Goal: Communication & Community: Answer question/provide support

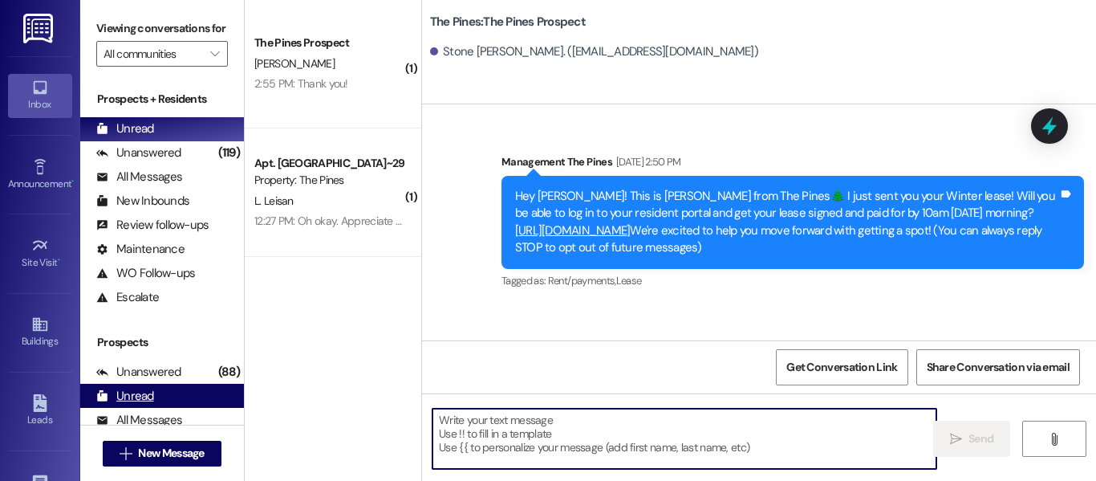
scroll to position [4, 0]
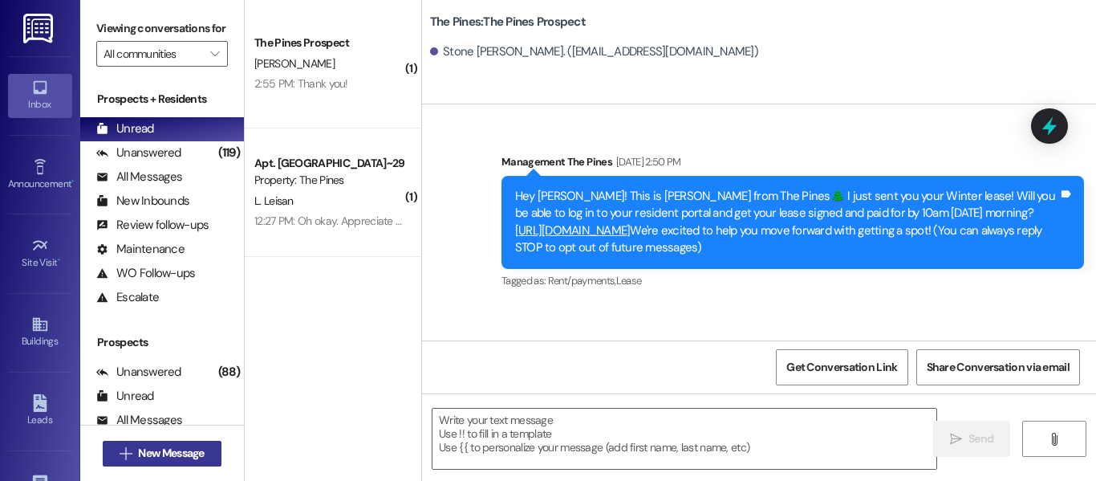
click at [194, 440] on button " New Message" at bounding box center [162, 453] width 119 height 26
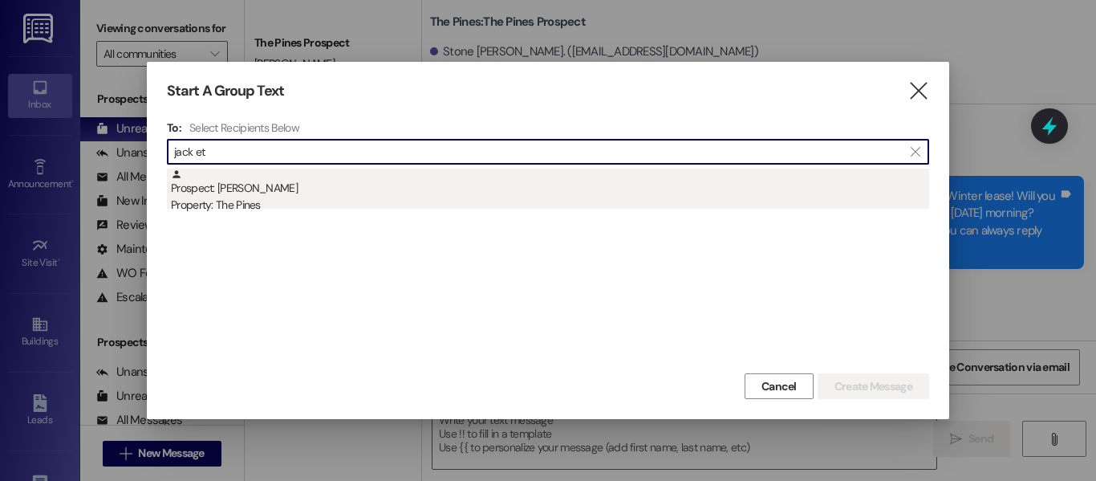
type input "jack et"
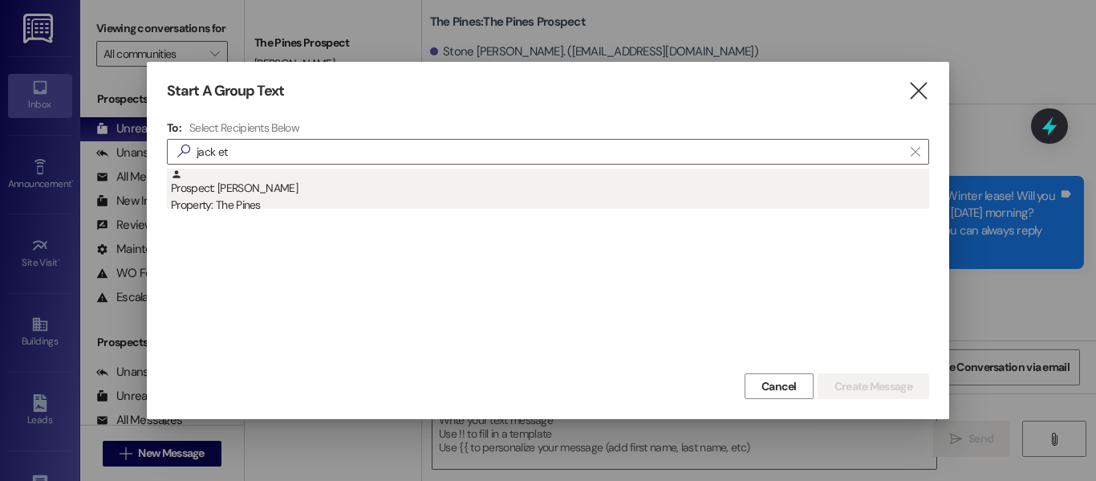
click at [346, 199] on div "Property: The Pines" at bounding box center [550, 205] width 758 height 17
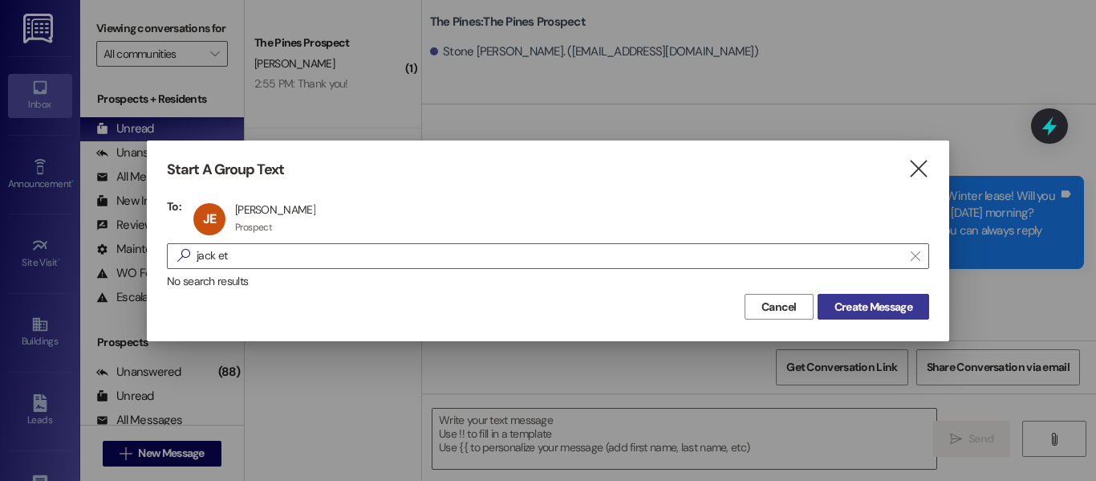
click at [889, 310] on span "Create Message" at bounding box center [873, 306] width 78 height 17
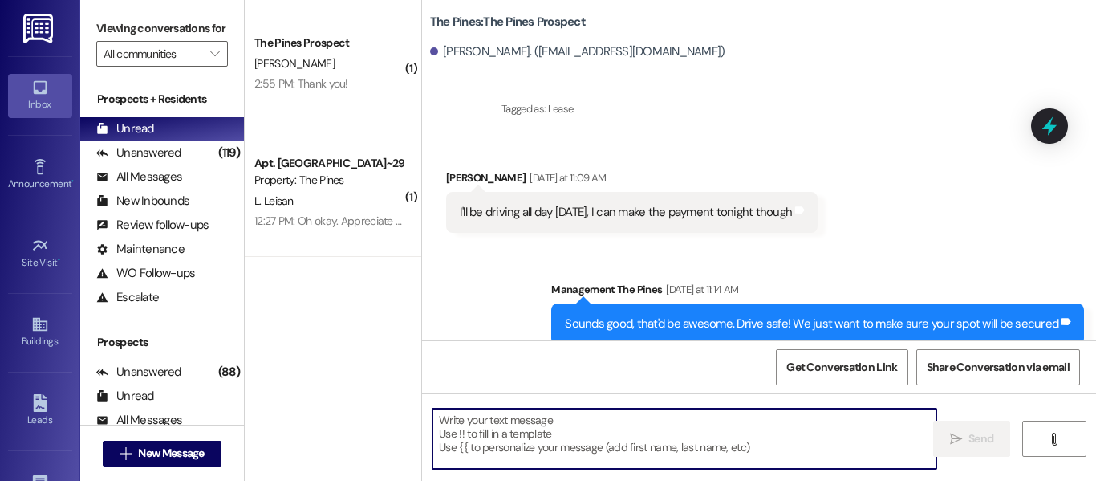
click at [655, 417] on textarea at bounding box center [684, 438] width 504 height 60
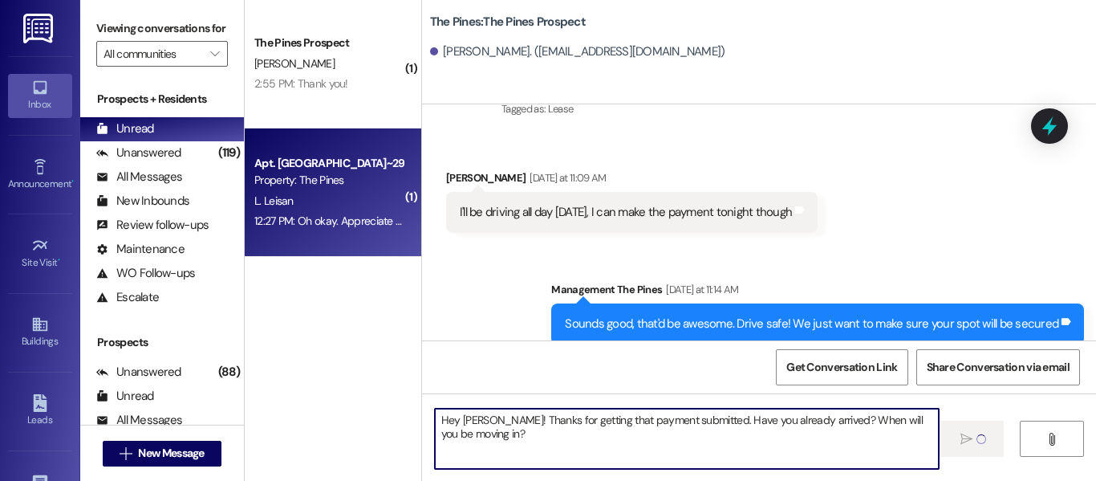
type textarea "Hey [PERSON_NAME]! Thanks for getting that payment submitted. Have you already …"
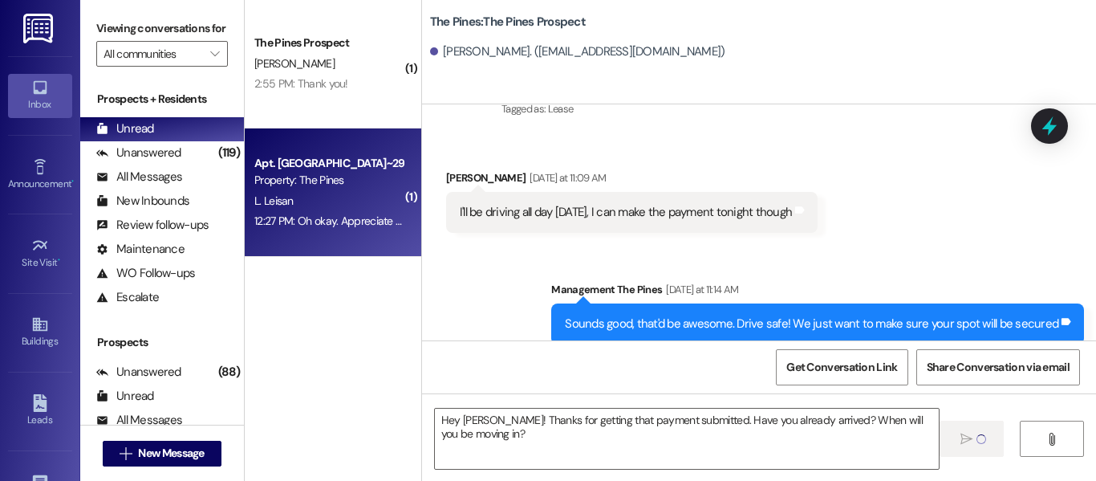
click at [366, 201] on div "L. Leisan" at bounding box center [329, 201] width 152 height 20
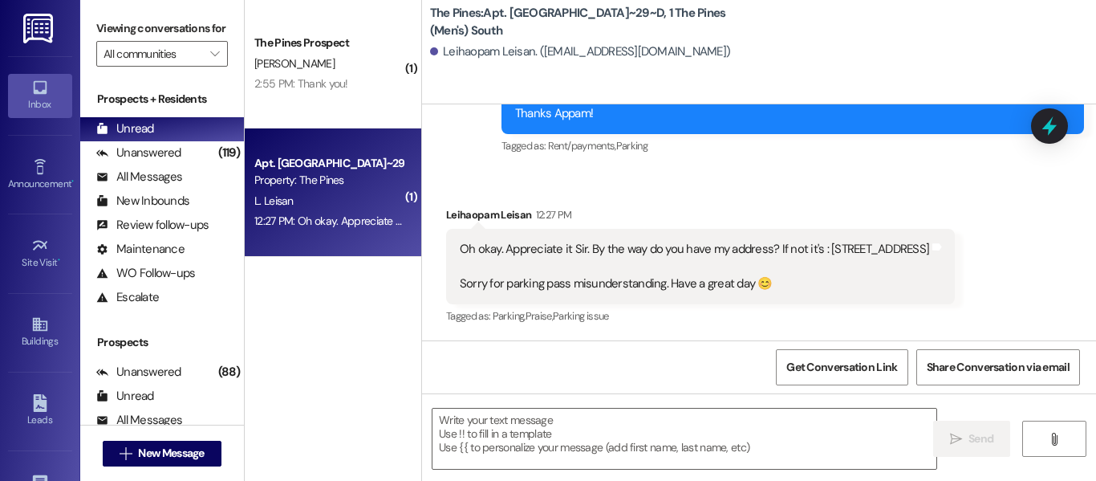
scroll to position [0, 0]
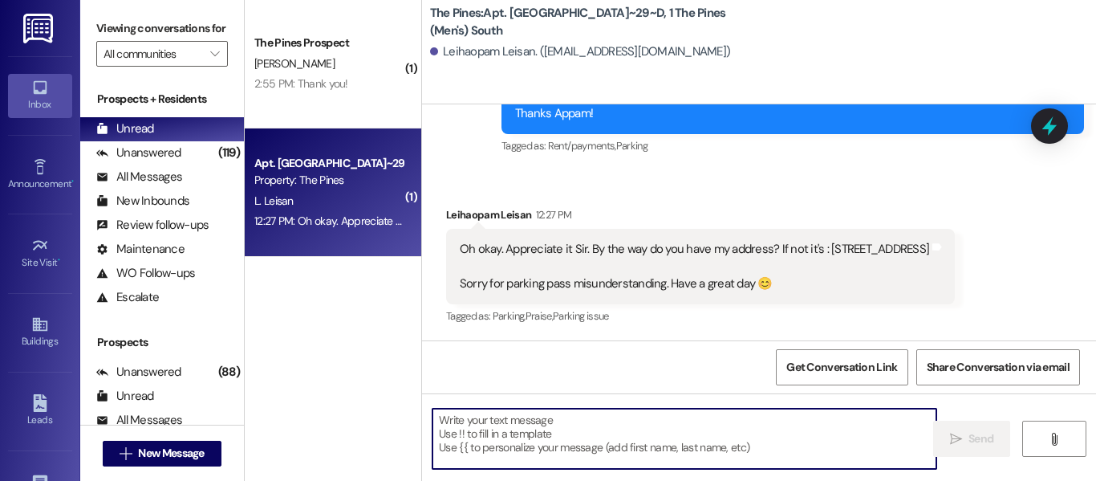
click at [653, 424] on textarea at bounding box center [684, 438] width 504 height 60
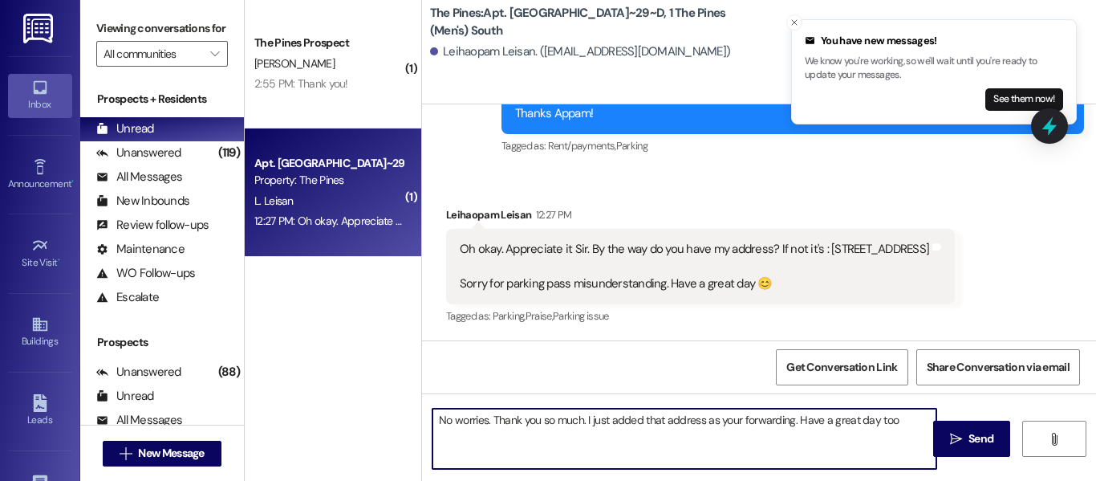
type textarea "No worries. Thank you so much. I just added that address as your forwarding. Ha…"
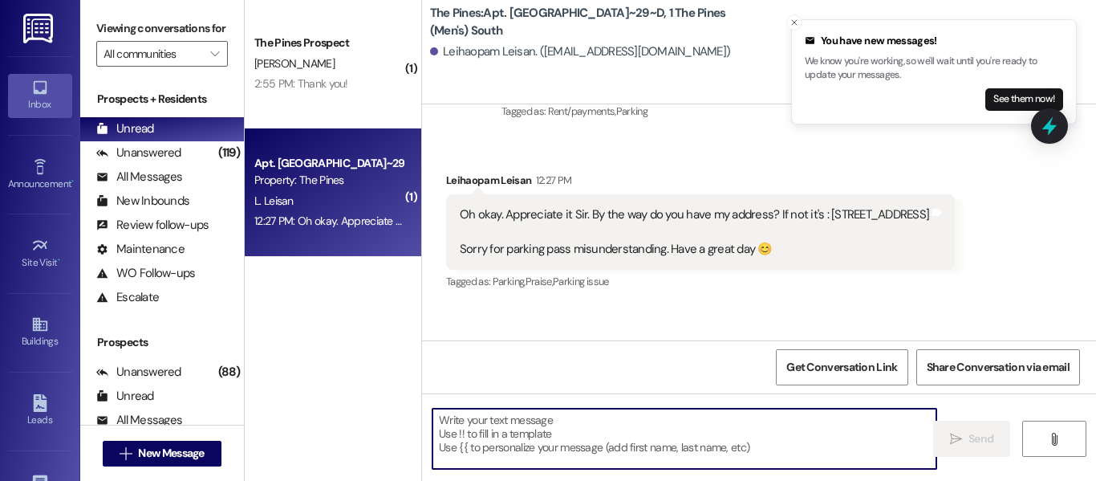
scroll to position [25134, 0]
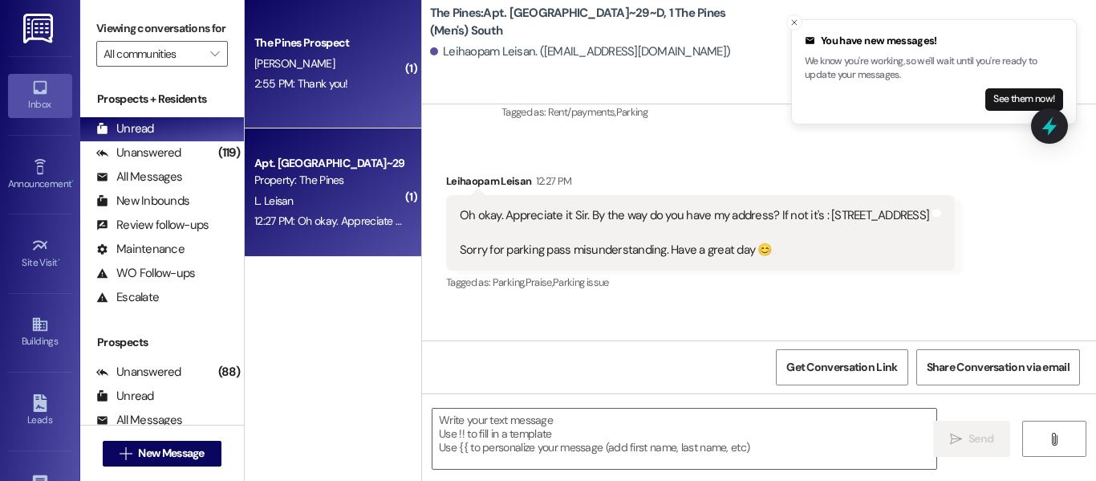
click at [381, 66] on div "[PERSON_NAME]" at bounding box center [329, 64] width 152 height 20
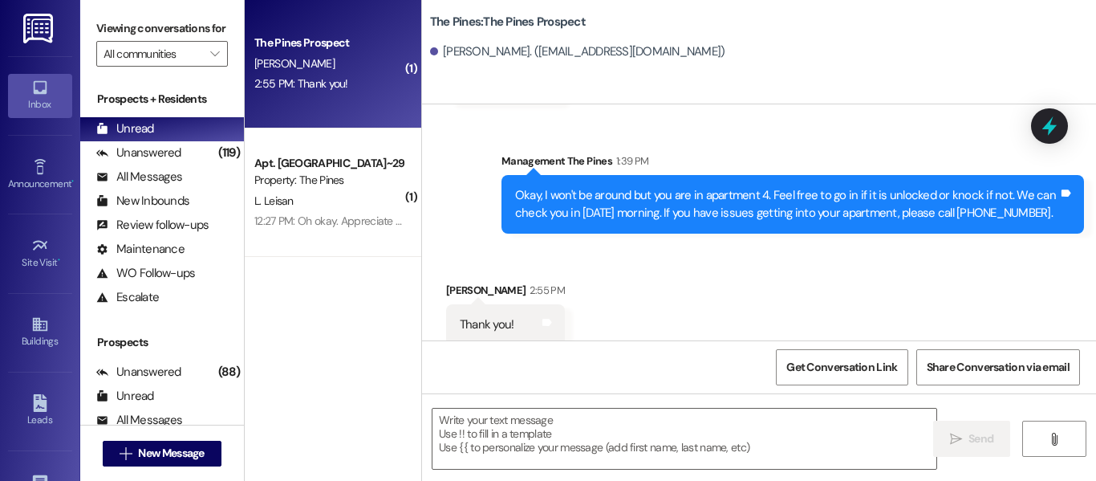
scroll to position [2839, 0]
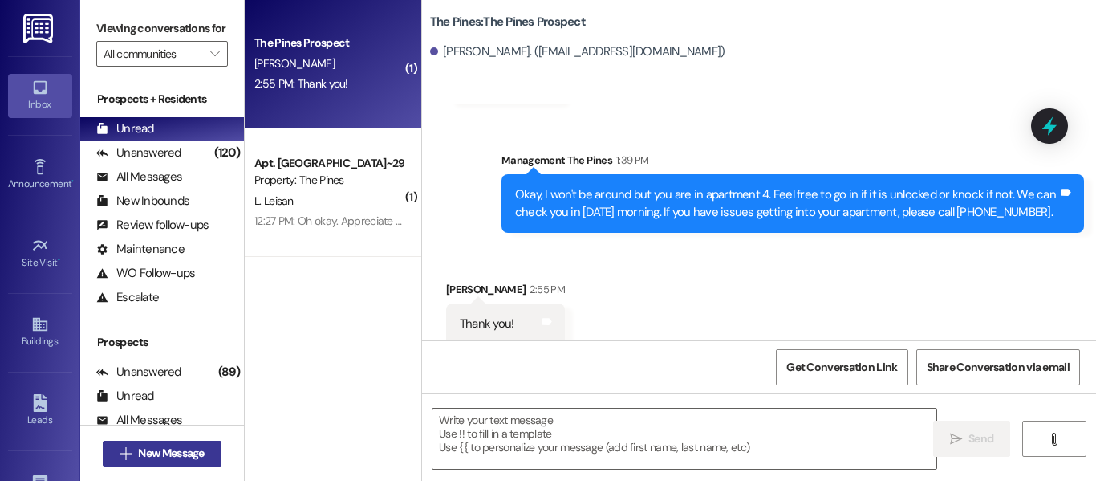
click at [184, 453] on span "New Message" at bounding box center [171, 452] width 66 height 17
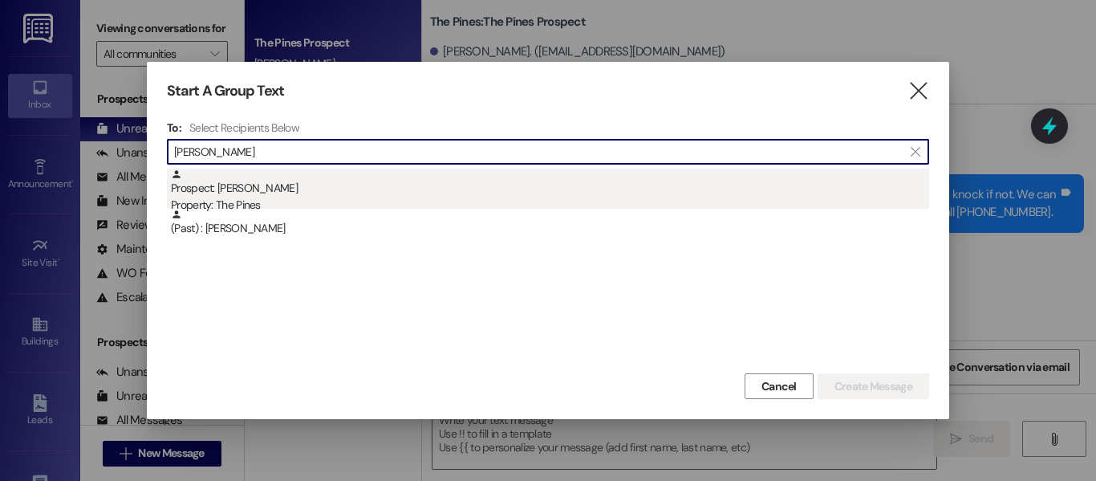
type input "[PERSON_NAME]"
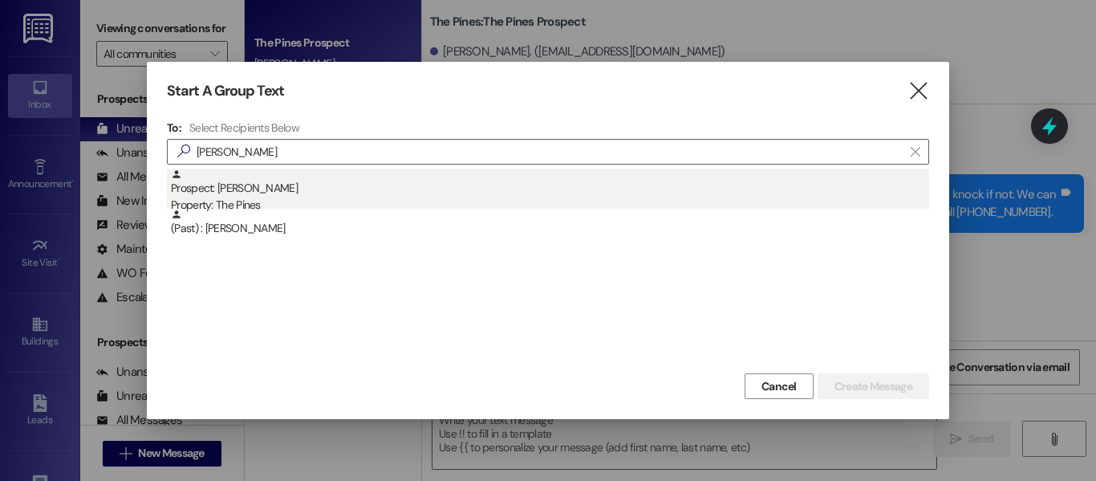
click at [363, 184] on div "Prospect: Vreia [PERSON_NAME] Property: The Pines" at bounding box center [550, 191] width 758 height 46
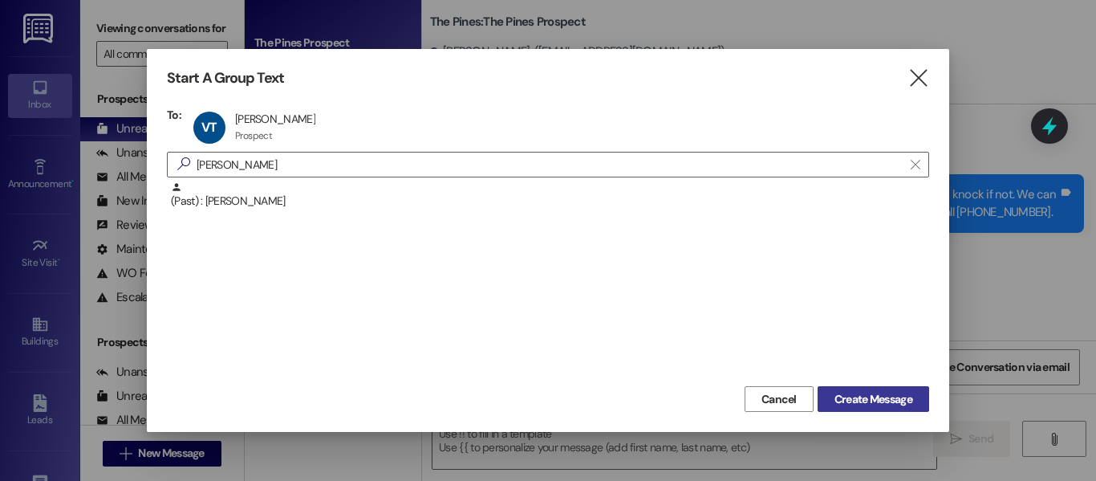
click at [841, 393] on span "Create Message" at bounding box center [873, 399] width 78 height 17
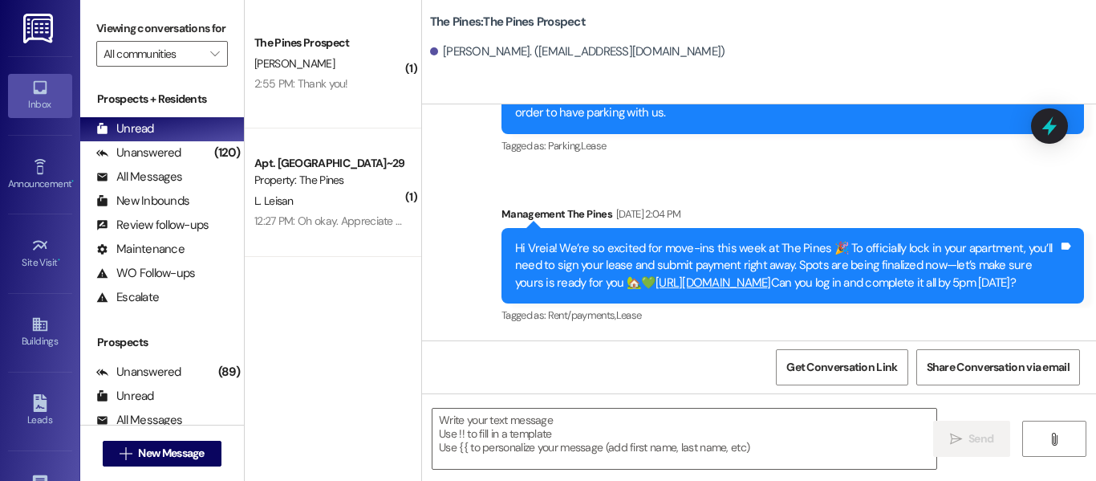
scroll to position [1243, 0]
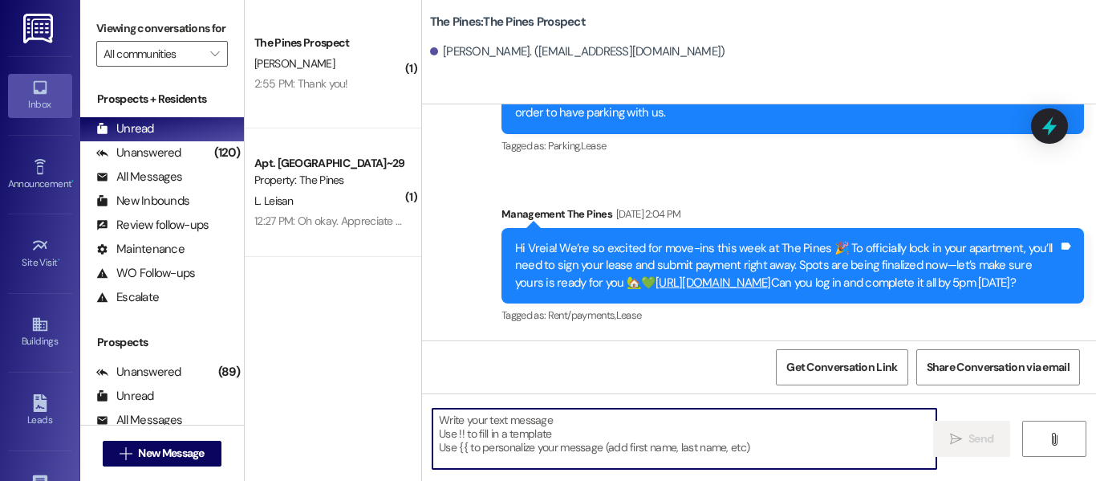
click at [737, 412] on textarea at bounding box center [684, 438] width 504 height 60
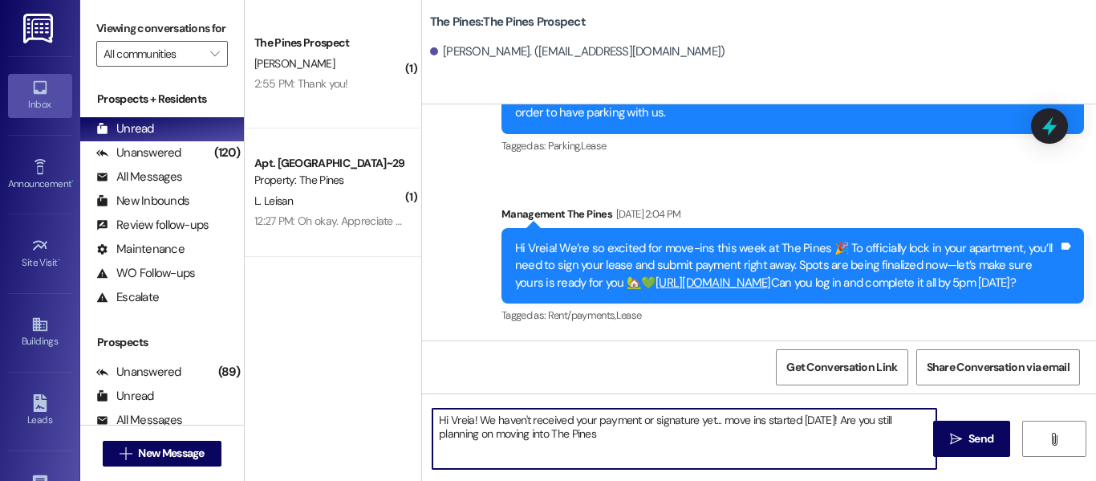
type textarea "Hi Vreia! We haven't received your payment or signature yet... move ins started…"
drag, startPoint x: 430, startPoint y: 421, endPoint x: 627, endPoint y: 439, distance: 197.4
click at [627, 439] on textarea "Hi Vreia! We haven't received your payment or signature yet... move ins started…" at bounding box center [684, 438] width 504 height 60
